Goal: Information Seeking & Learning: Find specific fact

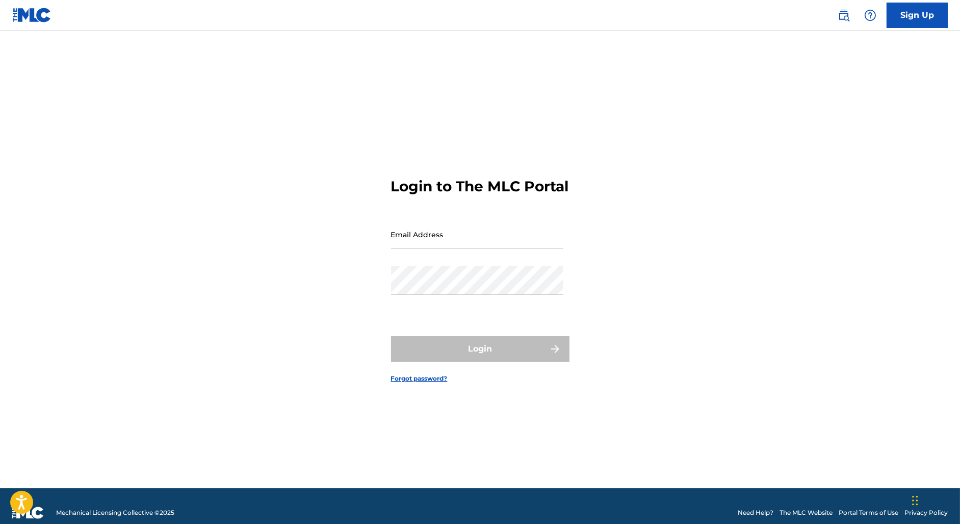
click at [845, 20] on img at bounding box center [844, 15] width 12 height 12
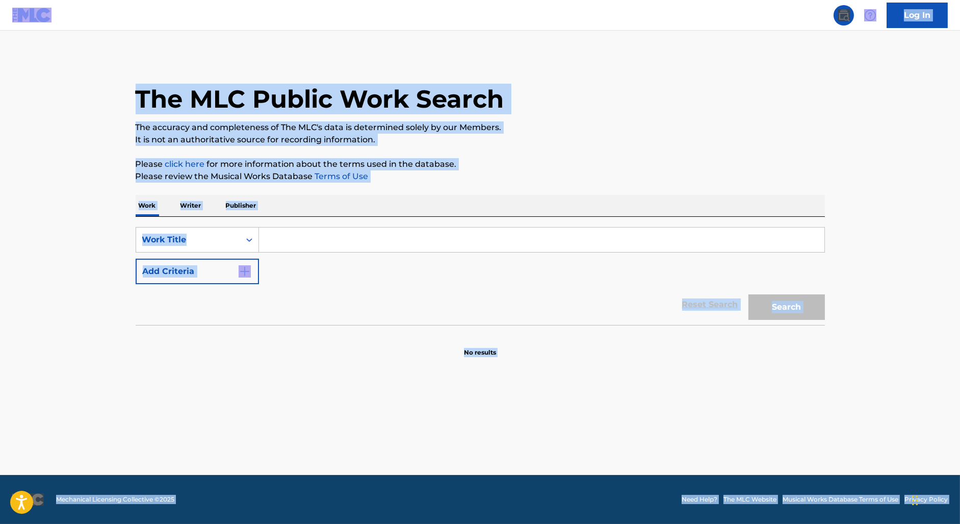
click at [301, 254] on div "SearchWithCriteriaf22e2486-8b64-4194-9853-ca1efb47194d Work Title Add Criteria" at bounding box center [480, 255] width 689 height 57
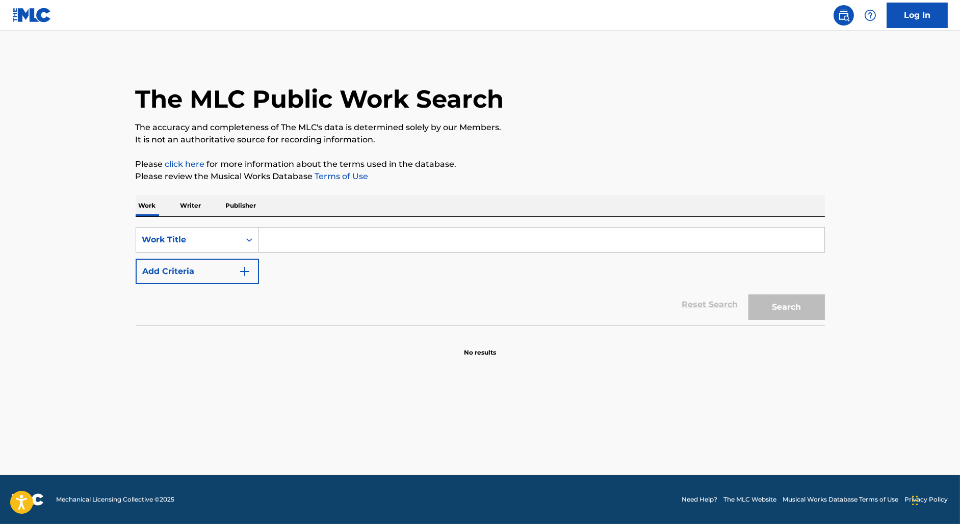
click at [299, 247] on input "Search Form" at bounding box center [542, 239] width 566 height 24
paste input ""IT'S GONNA BE ALRIGHT"
click at [273, 238] on input ""IT'S GONNA BE ALRIGHt" at bounding box center [542, 239] width 566 height 24
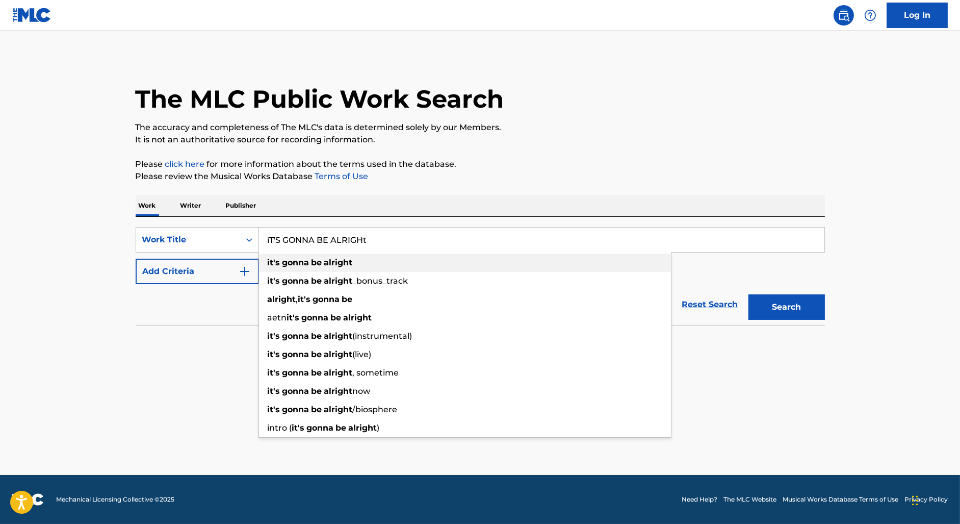
click at [317, 268] on div "it's gonna be alright" at bounding box center [465, 262] width 412 height 18
type input "it's gonna be alright"
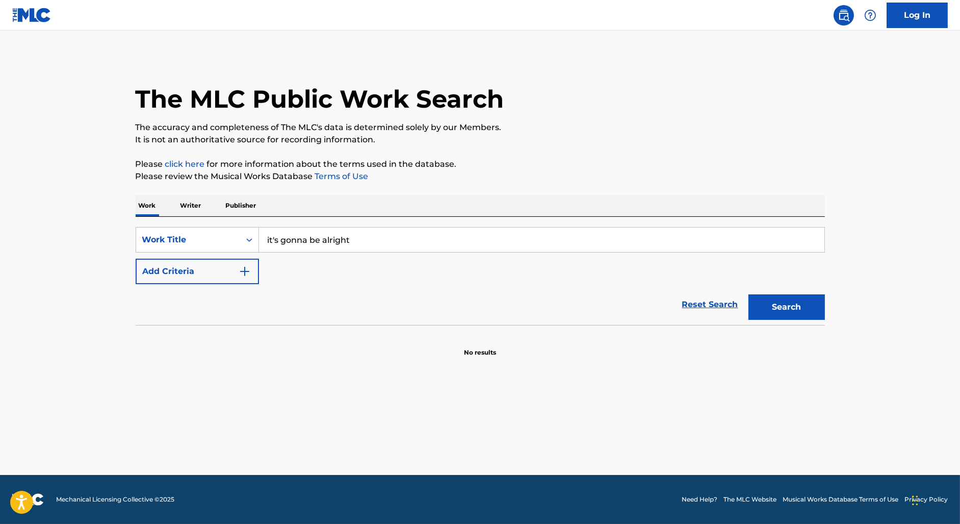
click at [812, 309] on button "Search" at bounding box center [787, 306] width 76 height 25
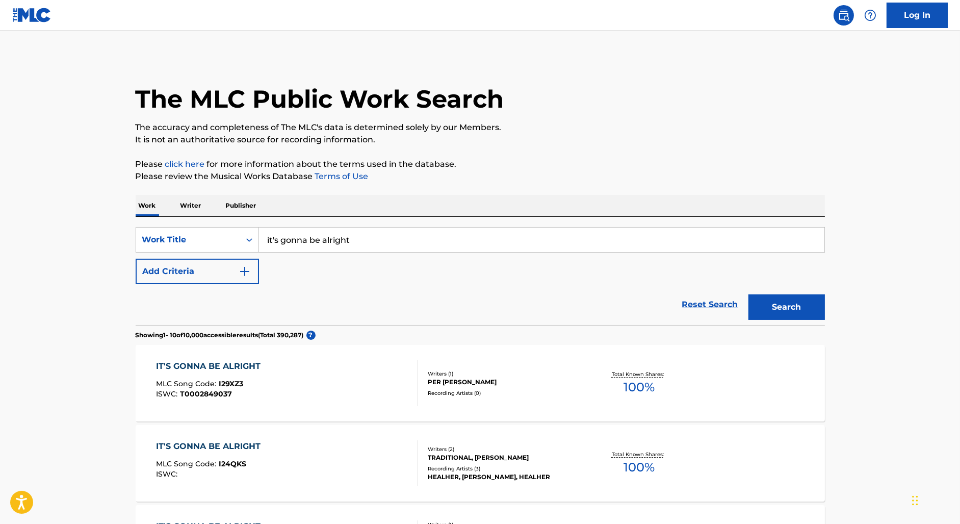
click at [182, 291] on div "Reset Search Search" at bounding box center [480, 304] width 689 height 41
click at [181, 283] on form "SearchWithCriteriaf22e2486-8b64-4194-9853-ca1efb47194d Work Title it's gonna be…" at bounding box center [480, 276] width 689 height 98
click at [185, 278] on button "Add Criteria" at bounding box center [197, 271] width 123 height 25
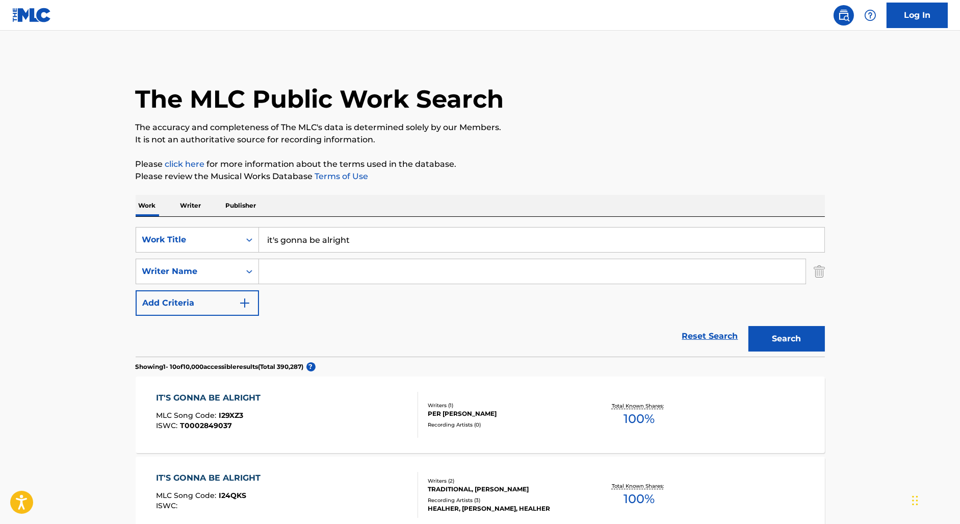
click at [387, 279] on input "Search Form" at bounding box center [532, 271] width 547 height 24
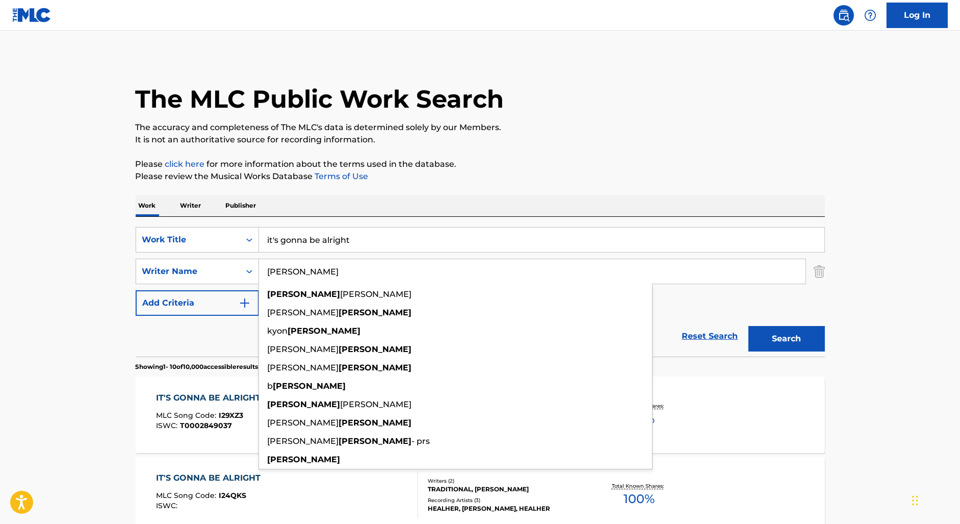
type input "[PERSON_NAME]"
click at [749, 326] on button "Search" at bounding box center [787, 338] width 76 height 25
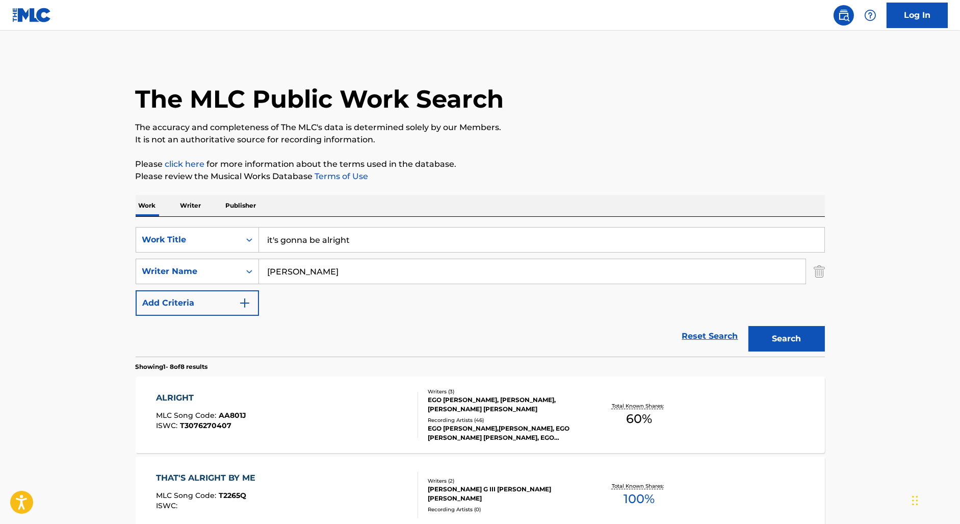
drag, startPoint x: 314, startPoint y: 241, endPoint x: 313, endPoint y: 154, distance: 87.2
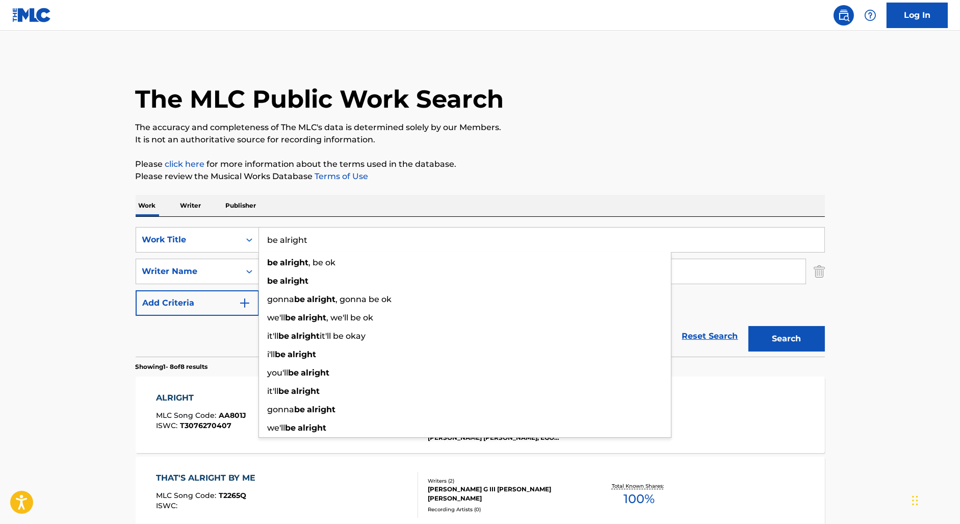
type input "be alright"
click at [749, 326] on button "Search" at bounding box center [787, 338] width 76 height 25
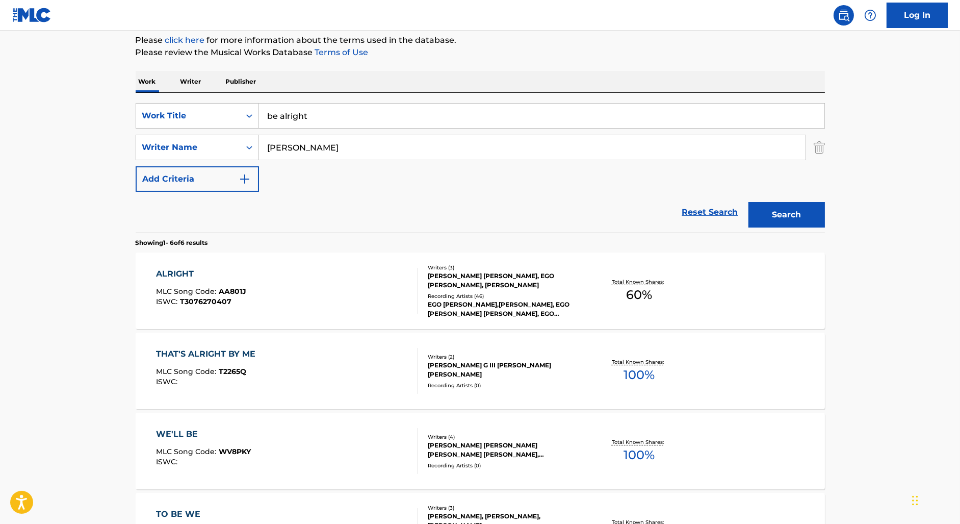
scroll to position [125, 0]
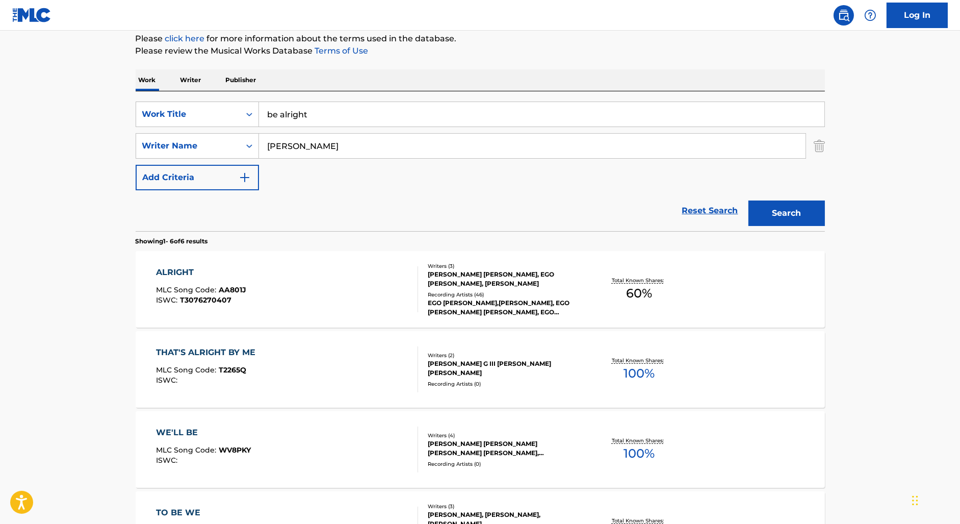
click at [329, 308] on div "ALRIGHT MLC Song Code : AA801J ISWC : T3076270407" at bounding box center [287, 289] width 262 height 46
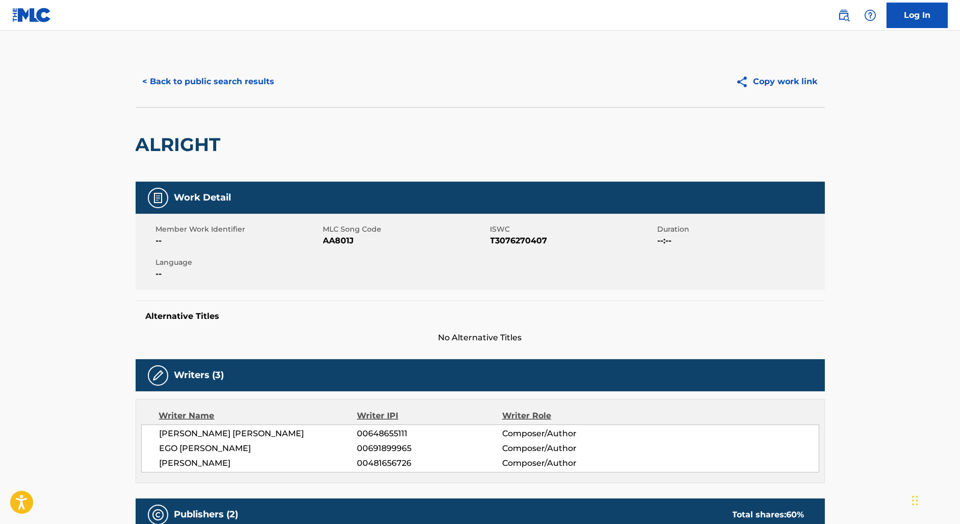
click at [190, 100] on div "< Back to public search results Copy work link" at bounding box center [480, 81] width 689 height 51
click at [176, 67] on div "< Back to public search results Copy work link" at bounding box center [480, 81] width 689 height 51
click at [173, 84] on button "< Back to public search results" at bounding box center [209, 81] width 146 height 25
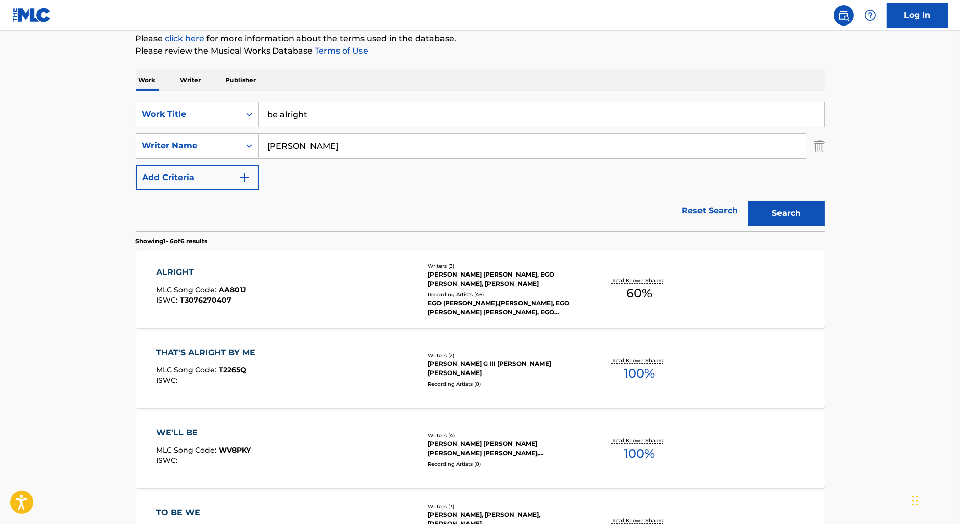
click at [400, 112] on input "be alright" at bounding box center [542, 114] width 566 height 24
type input "it[d"
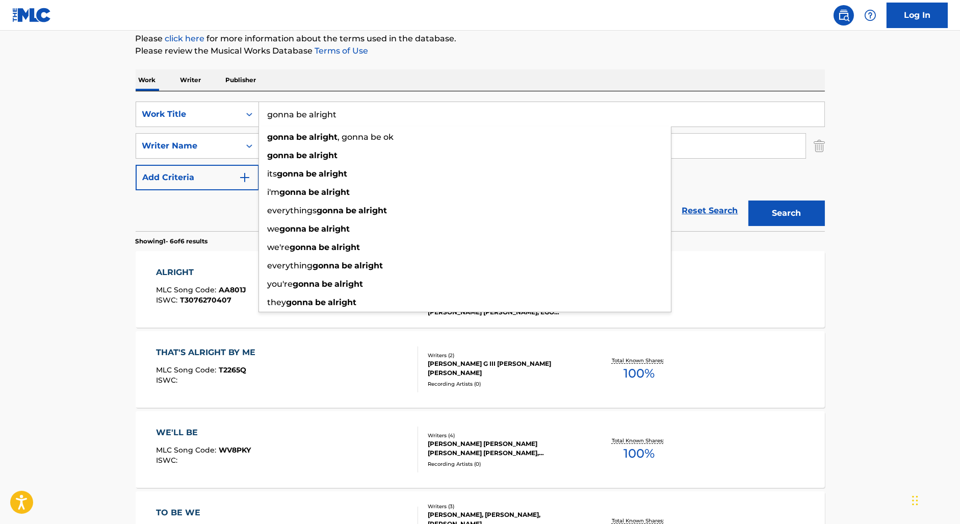
type input "gonna be alright"
click at [749, 200] on button "Search" at bounding box center [787, 212] width 76 height 25
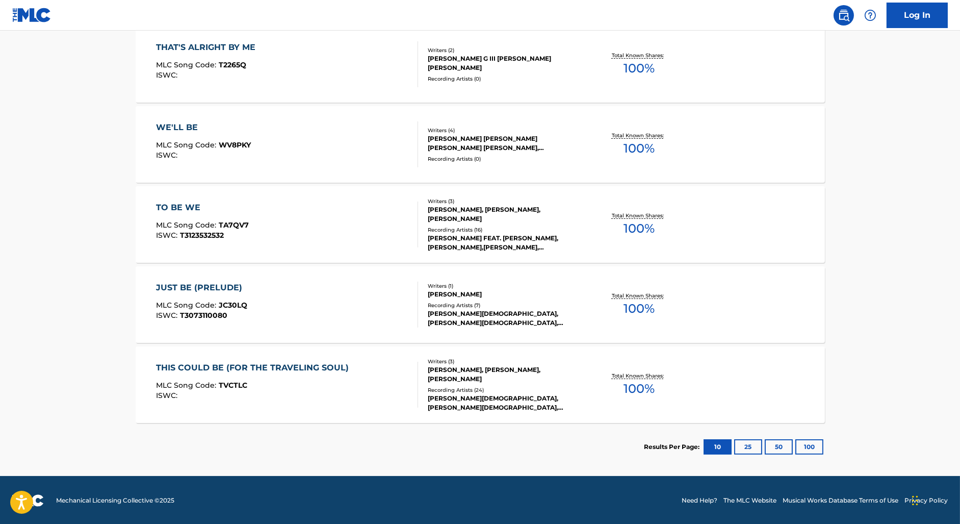
scroll to position [0, 0]
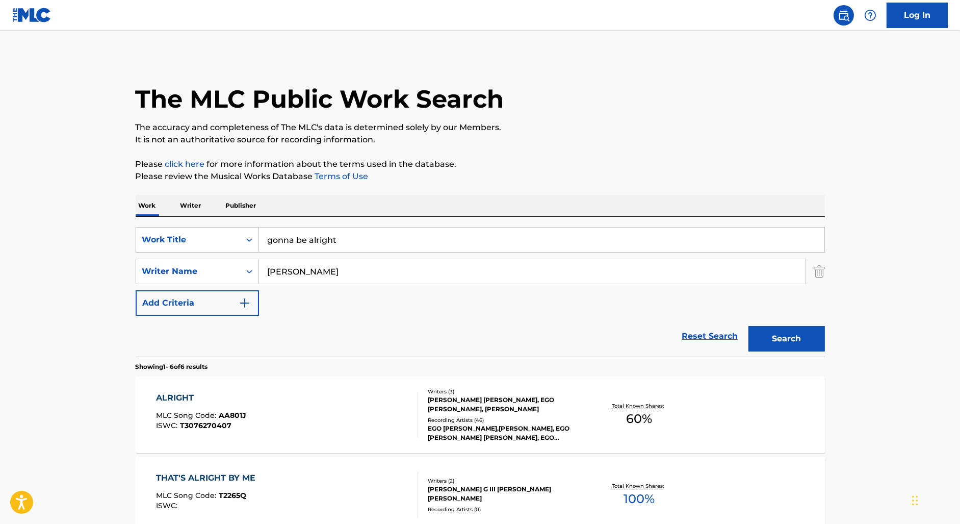
click at [905, 18] on link "Log In" at bounding box center [917, 15] width 61 height 25
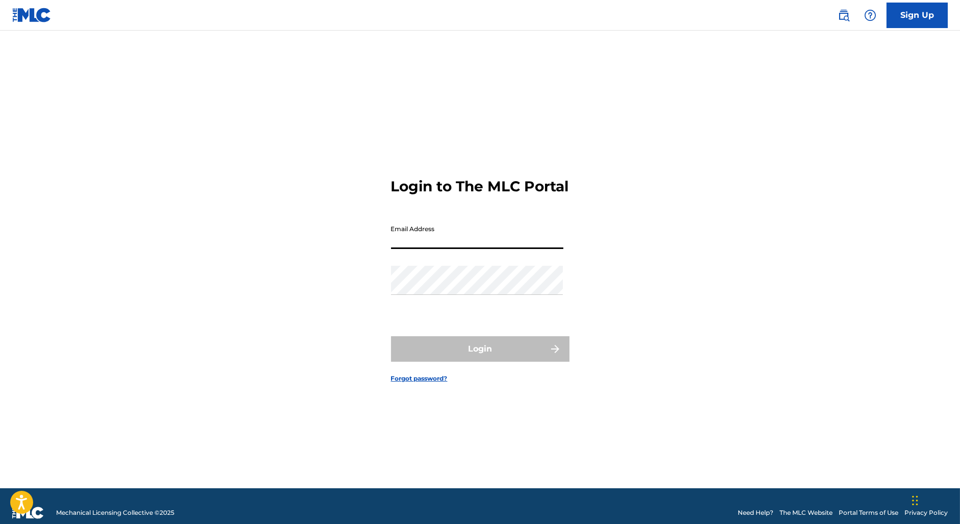
click at [419, 249] on input "Email Address" at bounding box center [477, 234] width 172 height 29
type input "[EMAIL_ADDRESS][DOMAIN_NAME]"
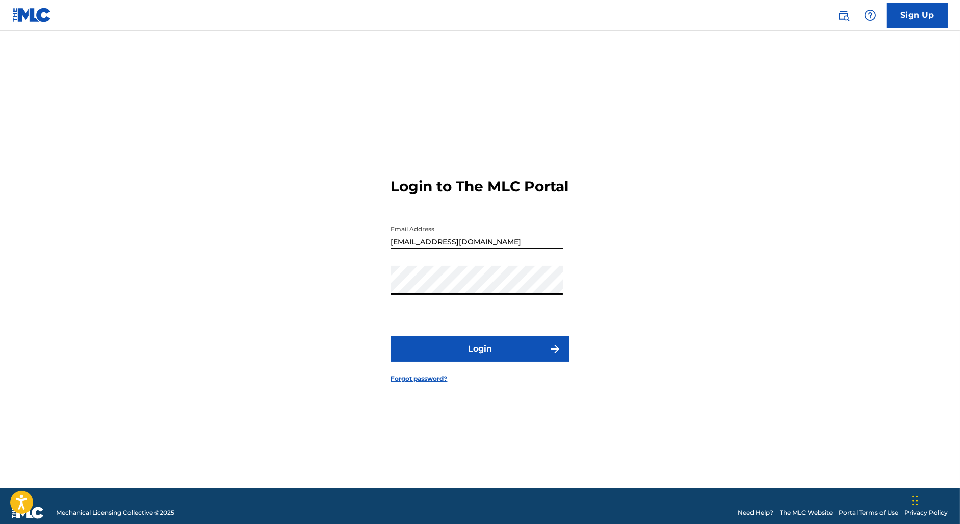
click at [391, 336] on button "Login" at bounding box center [480, 348] width 178 height 25
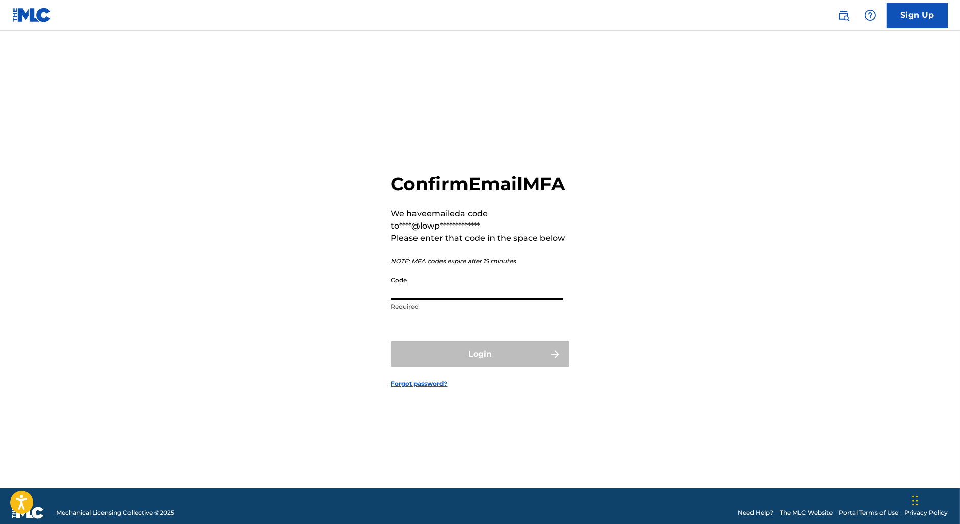
click at [513, 294] on input "Code" at bounding box center [477, 285] width 172 height 29
paste input "447653"
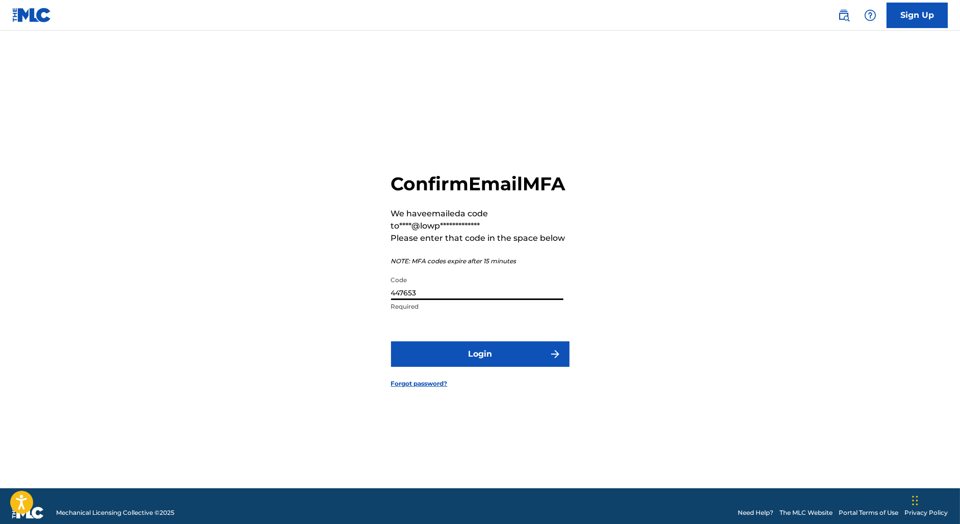
type input "447653"
click at [491, 367] on button "Login" at bounding box center [480, 353] width 178 height 25
